Goal: Navigation & Orientation: Find specific page/section

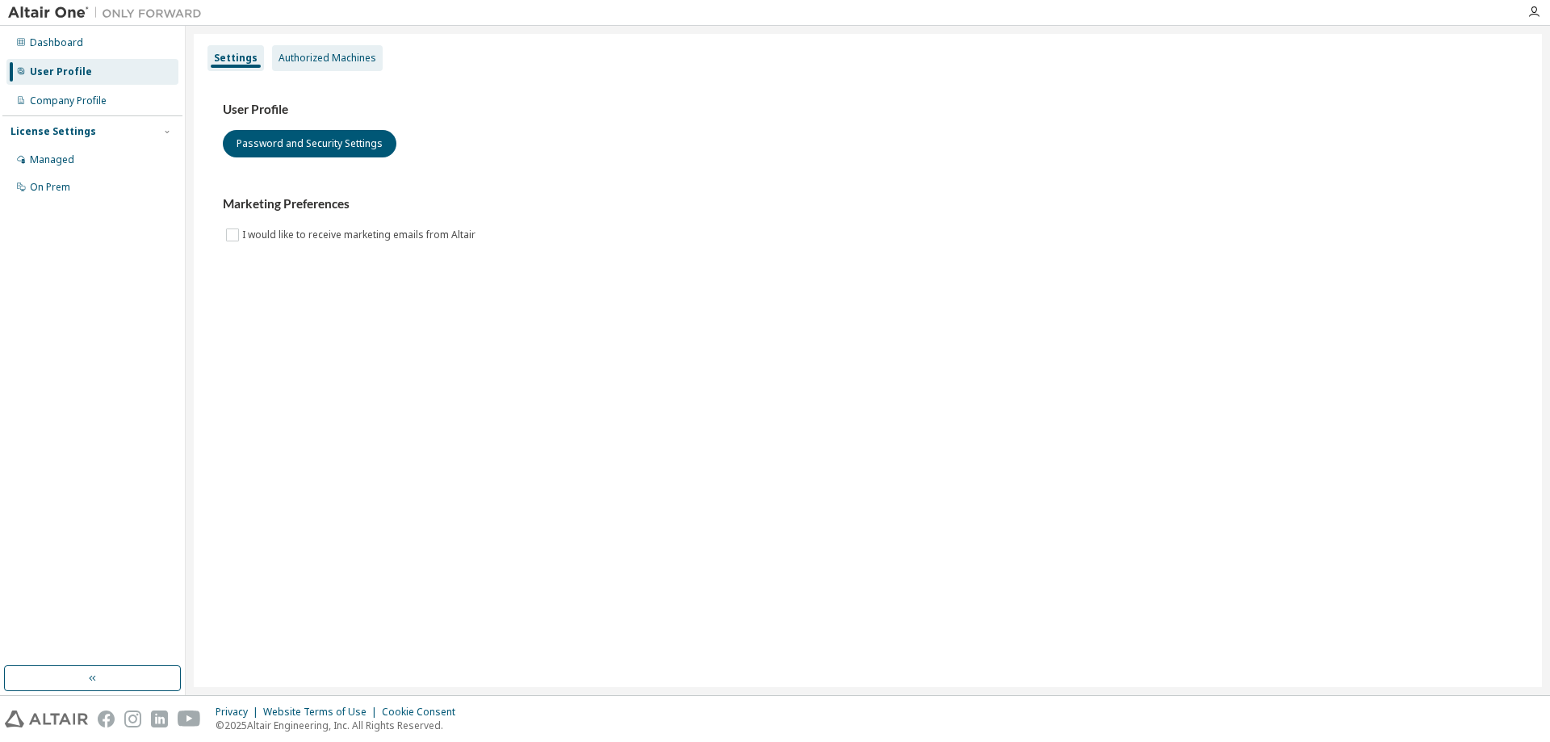
click at [300, 61] on div "Authorized Machines" at bounding box center [328, 58] width 98 height 13
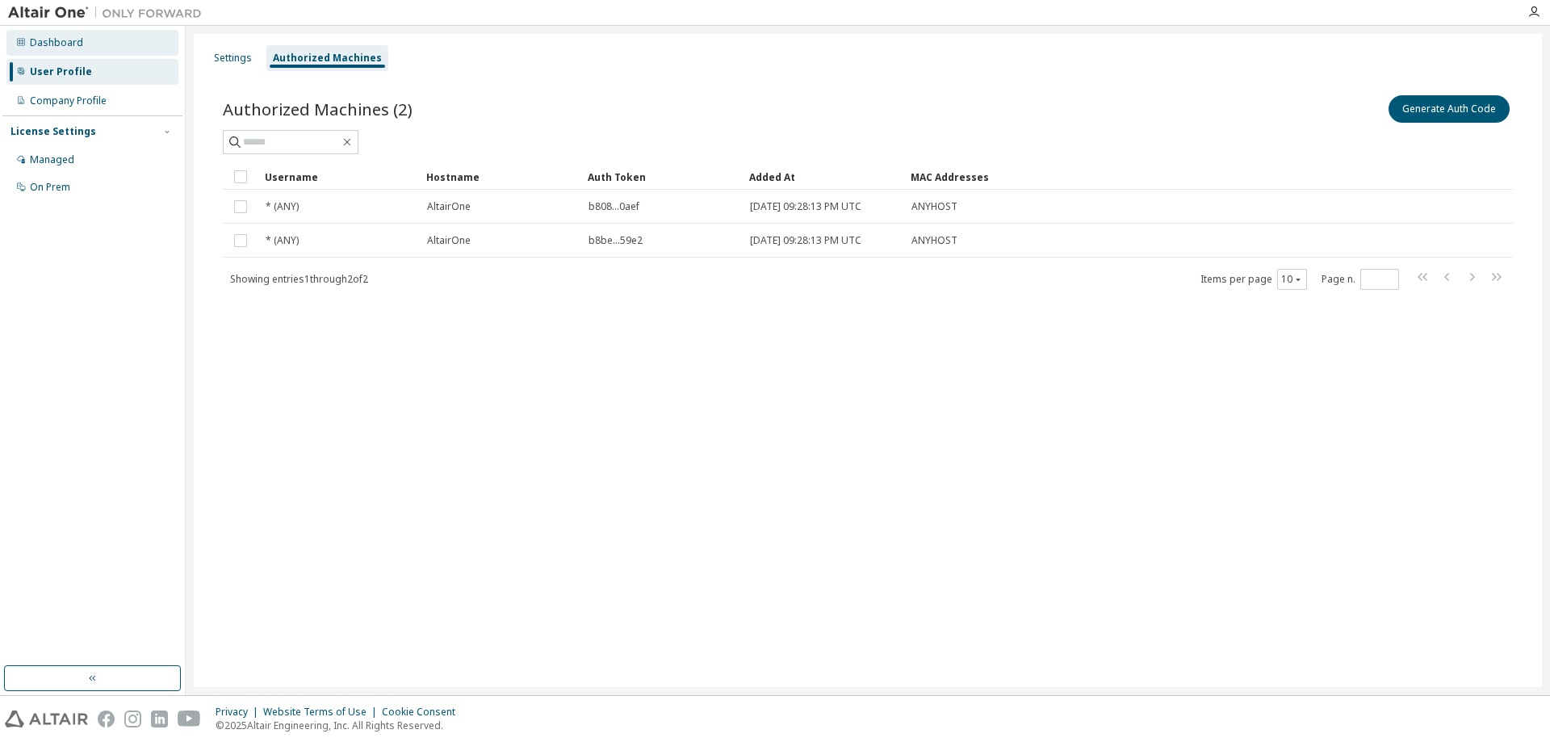
click at [85, 47] on div "Dashboard" at bounding box center [92, 43] width 172 height 26
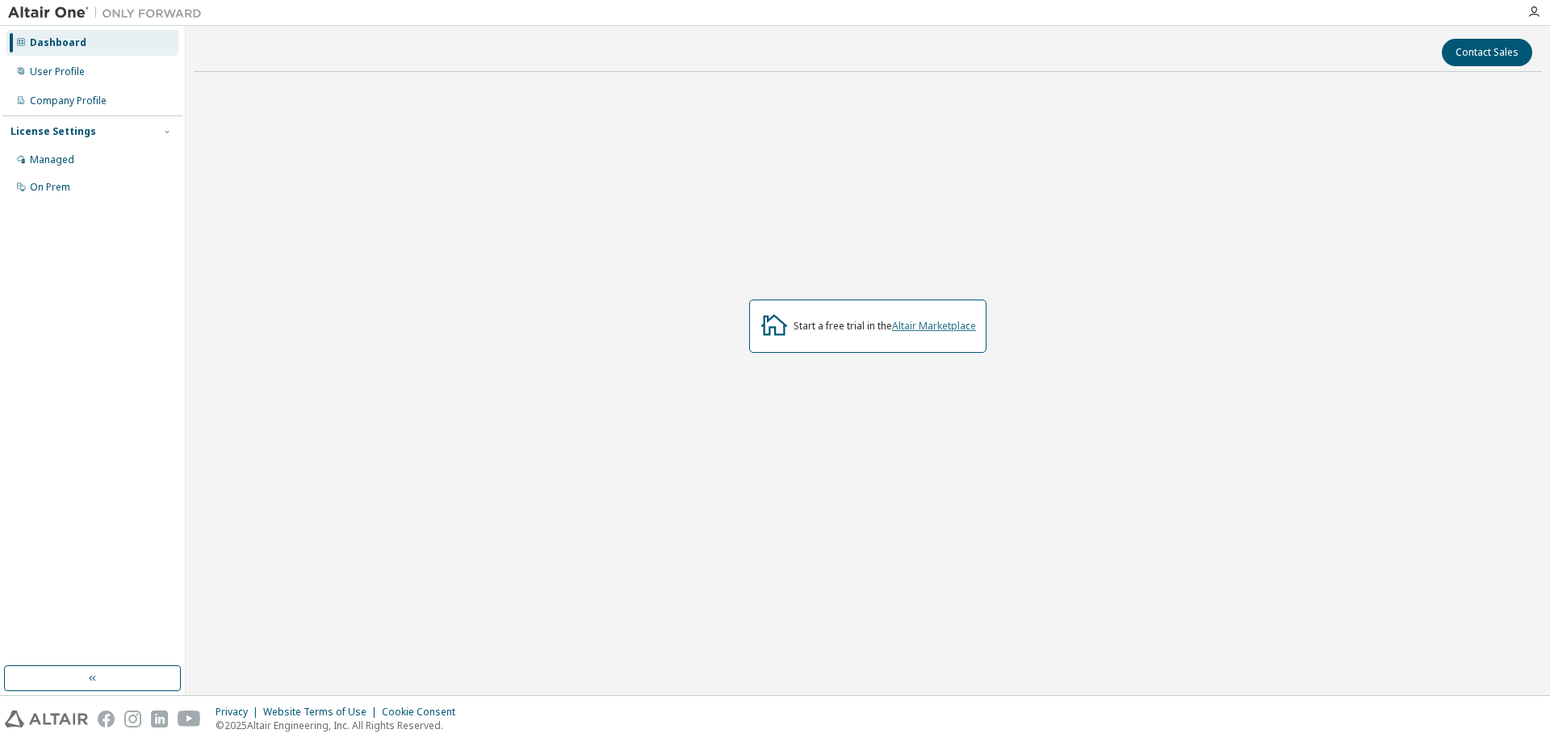
click at [910, 322] on link "Altair Marketplace" at bounding box center [934, 326] width 84 height 14
click at [93, 78] on div "User Profile" at bounding box center [92, 72] width 172 height 26
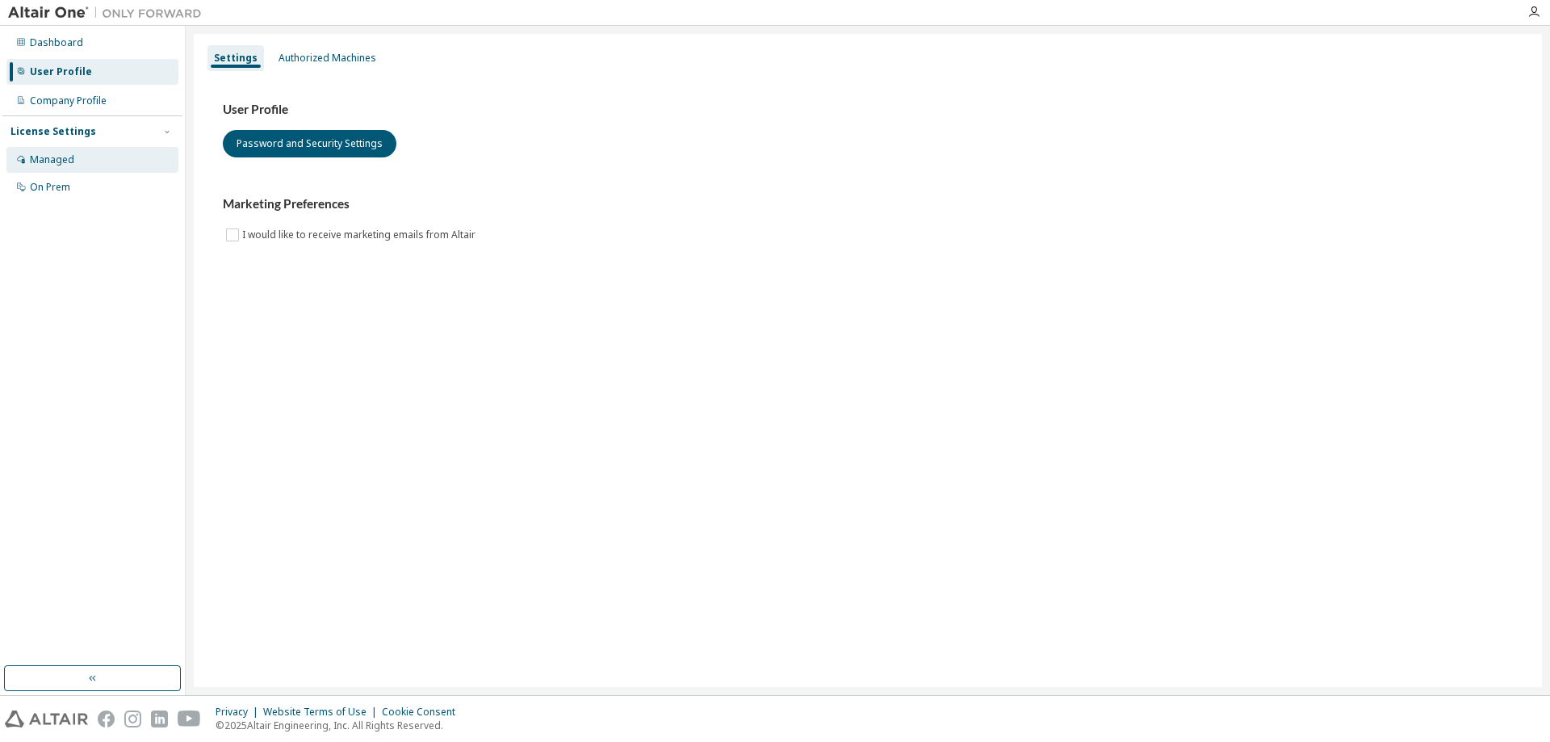
click at [98, 147] on div "Managed" at bounding box center [92, 160] width 172 height 26
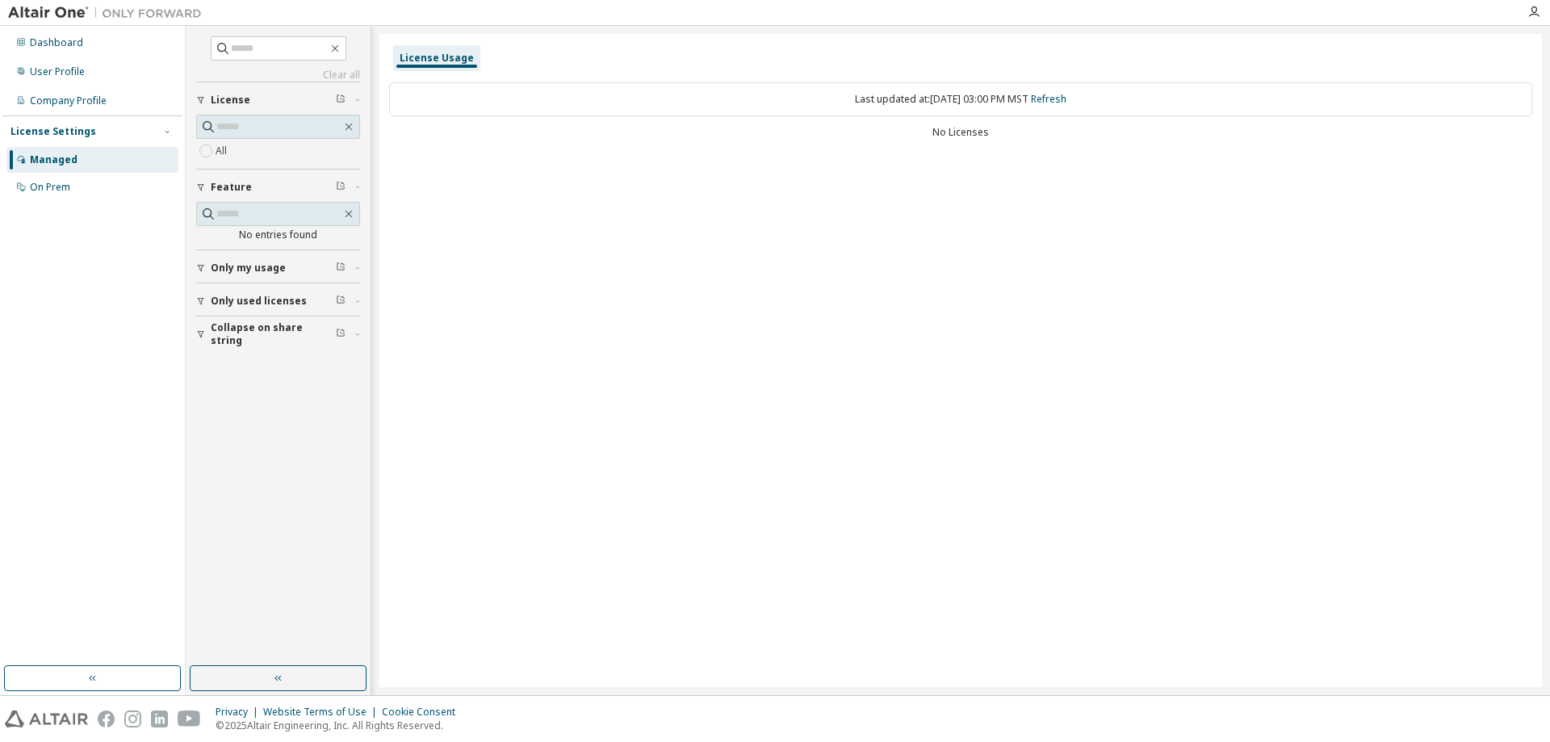
click at [254, 302] on span "Only used licenses" at bounding box center [259, 301] width 96 height 13
click at [291, 287] on button "Only used licenses" at bounding box center [278, 301] width 164 height 36
click at [278, 326] on button "Collapse on share string" at bounding box center [278, 334] width 164 height 36
click at [262, 263] on span "Only my usage" at bounding box center [248, 268] width 75 height 13
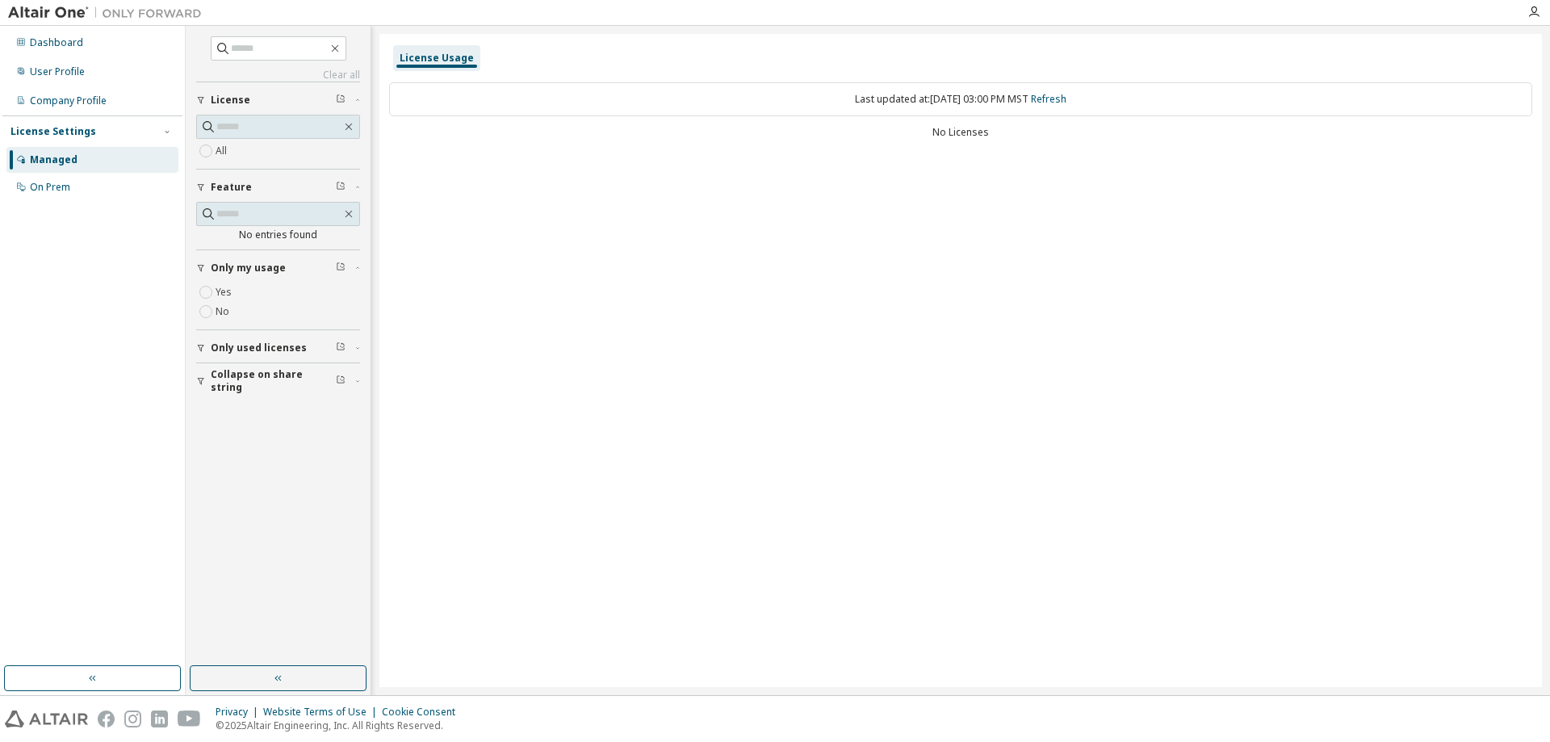
click at [262, 263] on span "Only my usage" at bounding box center [248, 268] width 75 height 13
click at [76, 184] on div "On Prem" at bounding box center [92, 187] width 172 height 26
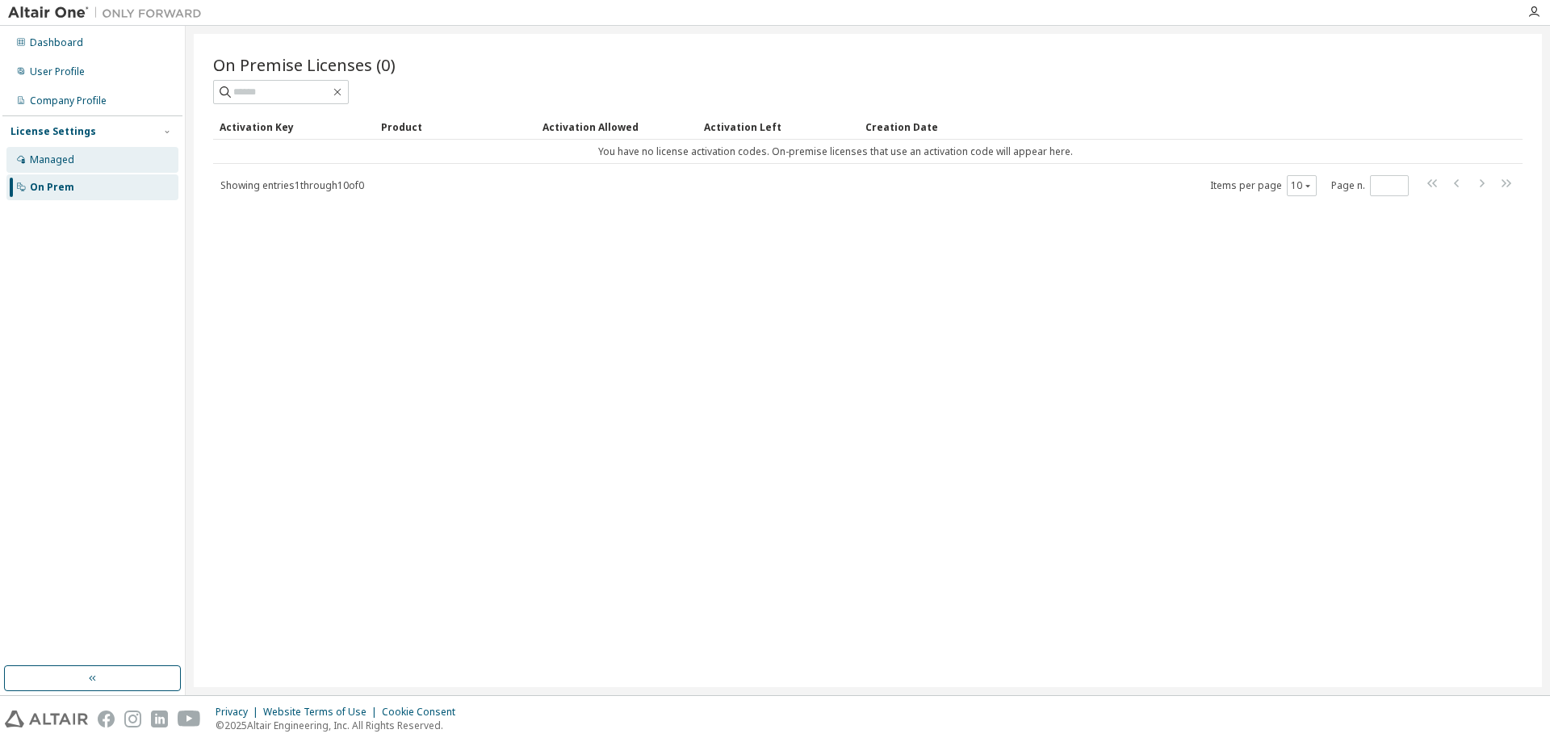
click at [81, 154] on div "Managed" at bounding box center [92, 160] width 172 height 26
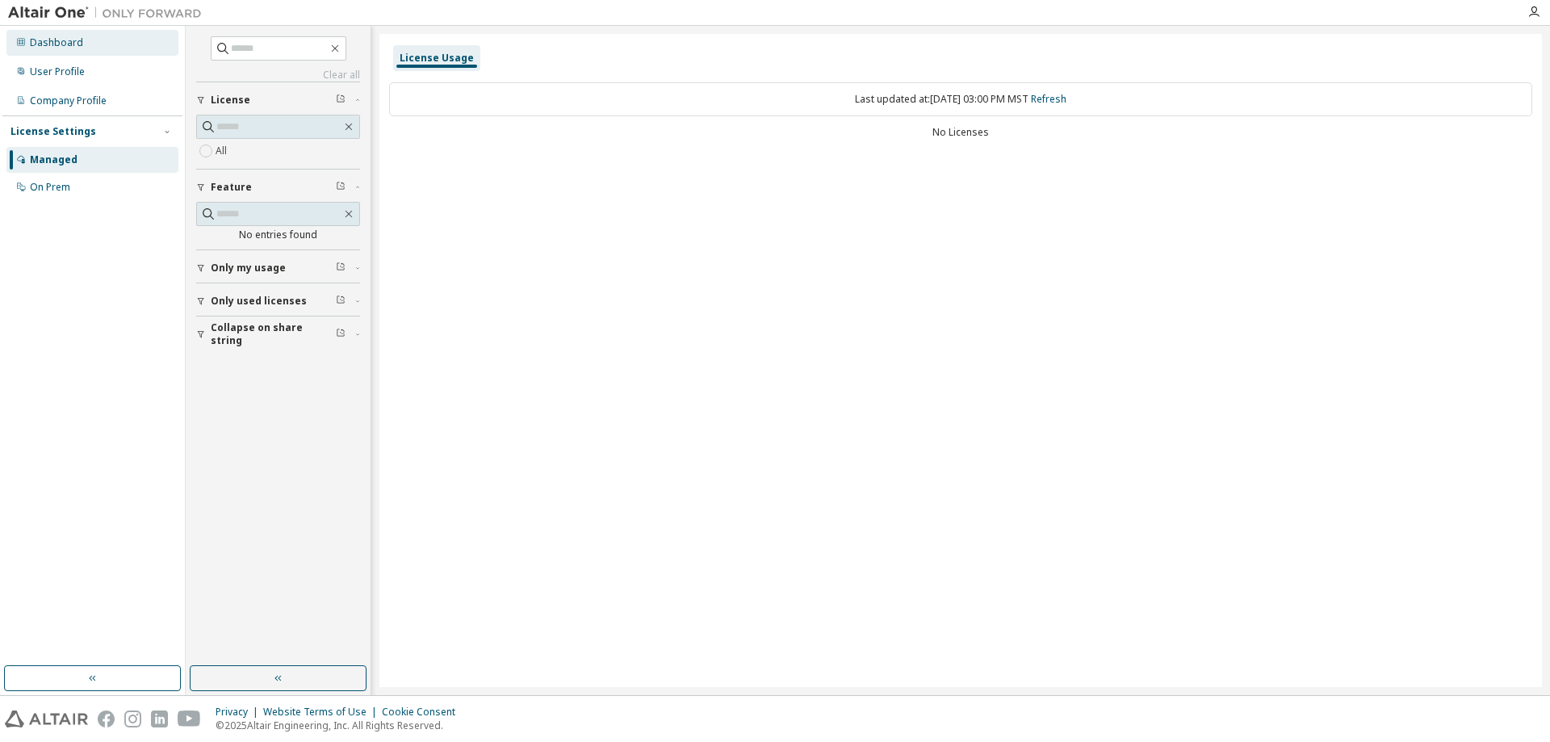
click at [78, 48] on div "Dashboard" at bounding box center [56, 42] width 53 height 13
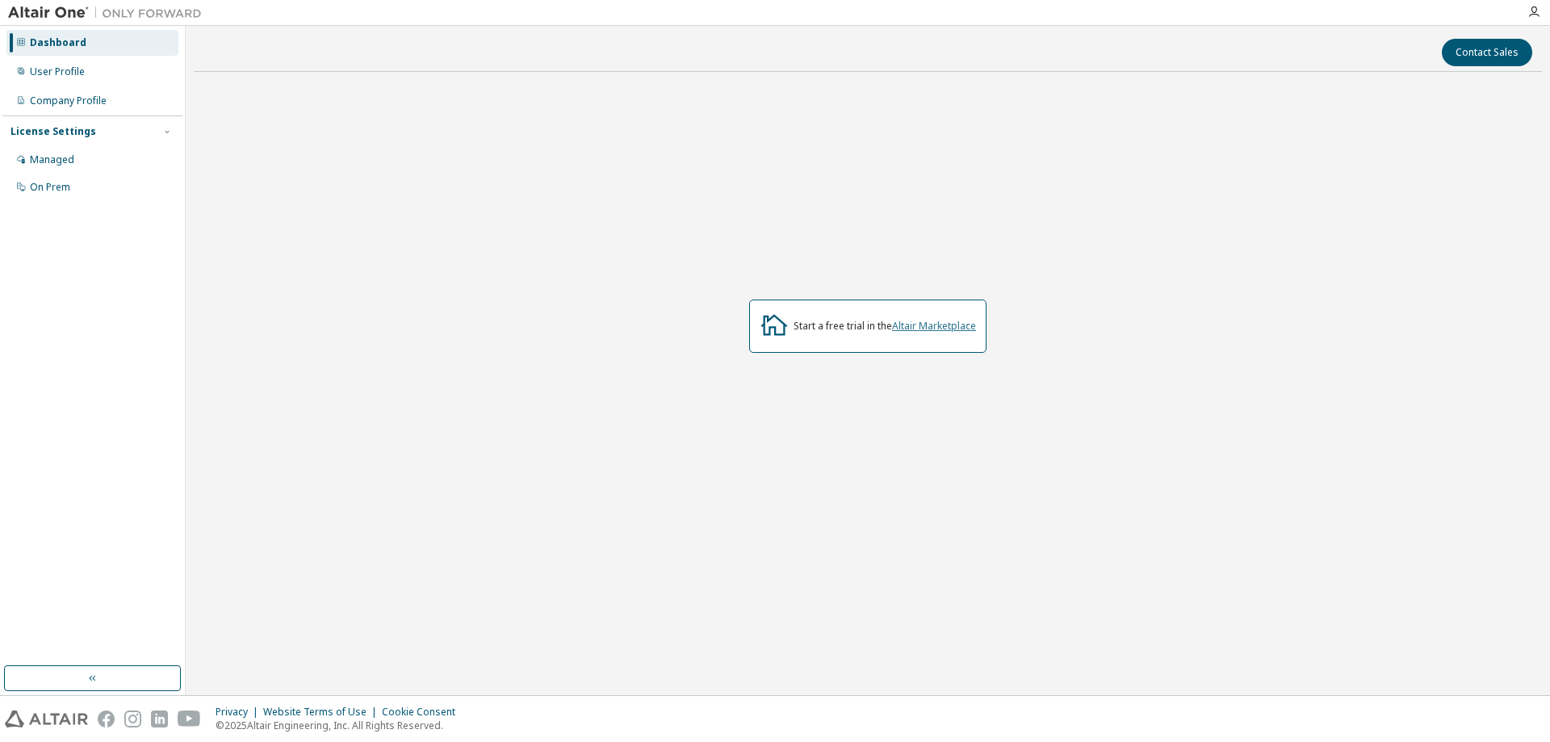
click at [916, 325] on link "Altair Marketplace" at bounding box center [934, 326] width 84 height 14
